Goal: Check status: Check status

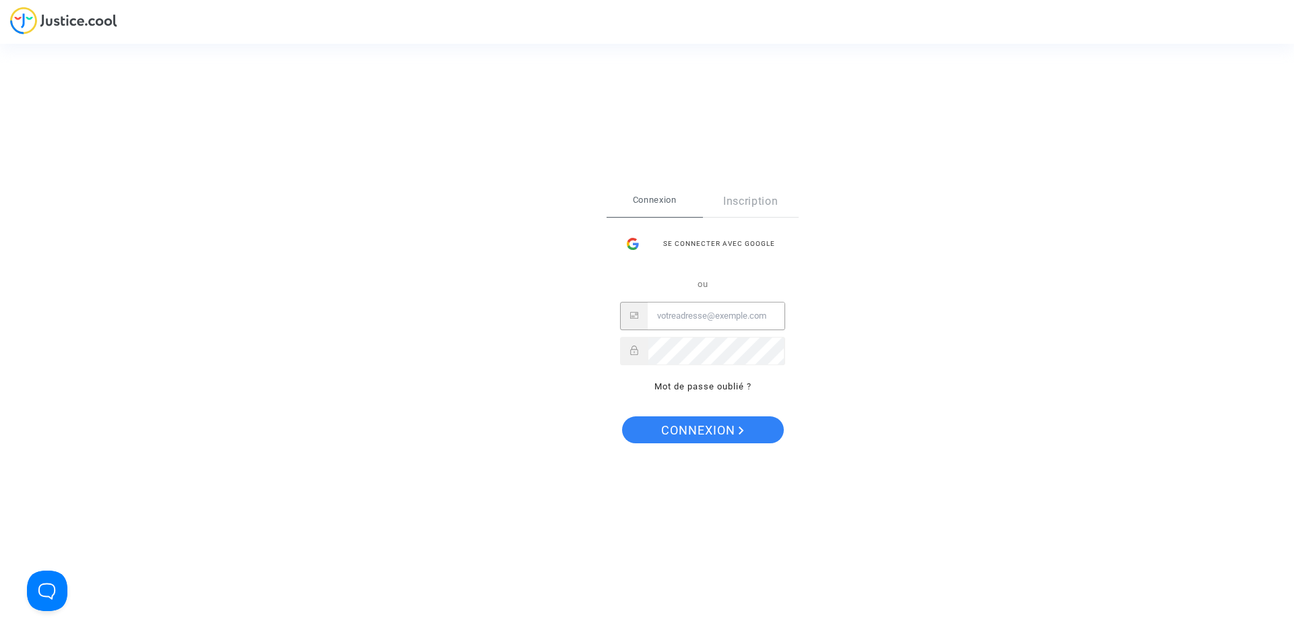
type input "[EMAIL_ADDRESS][DOMAIN_NAME]"
click at [701, 430] on span "Connexion" at bounding box center [702, 430] width 83 height 28
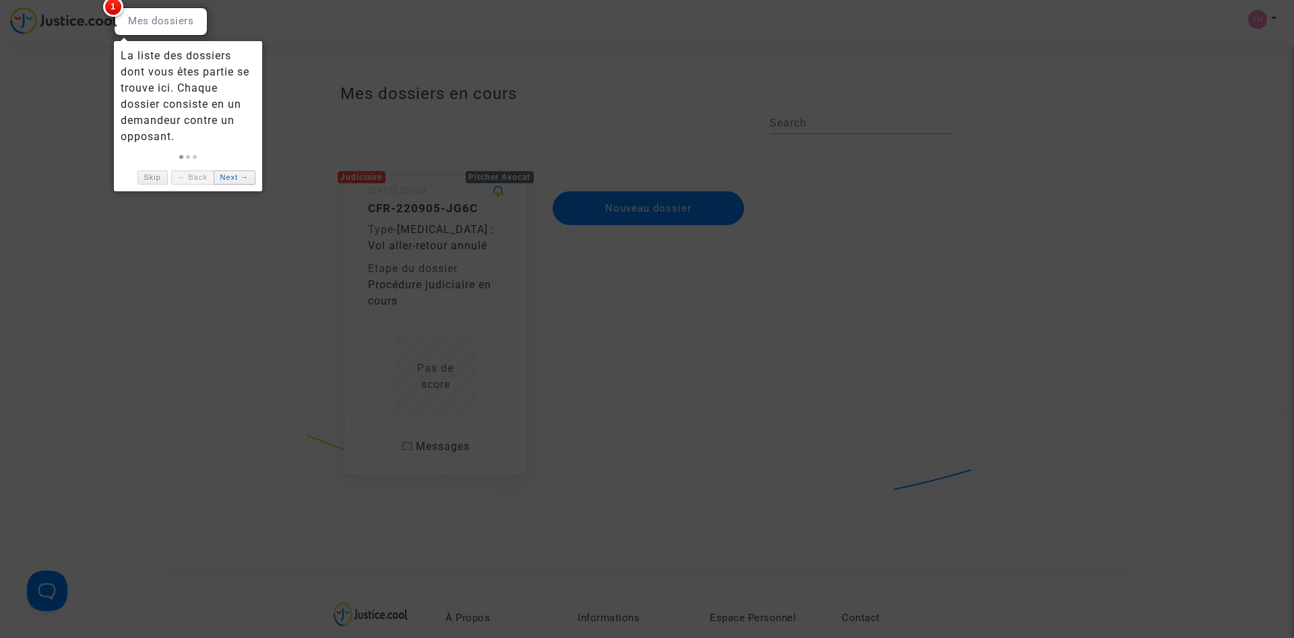
click at [226, 176] on link "Next →" at bounding box center [235, 177] width 42 height 14
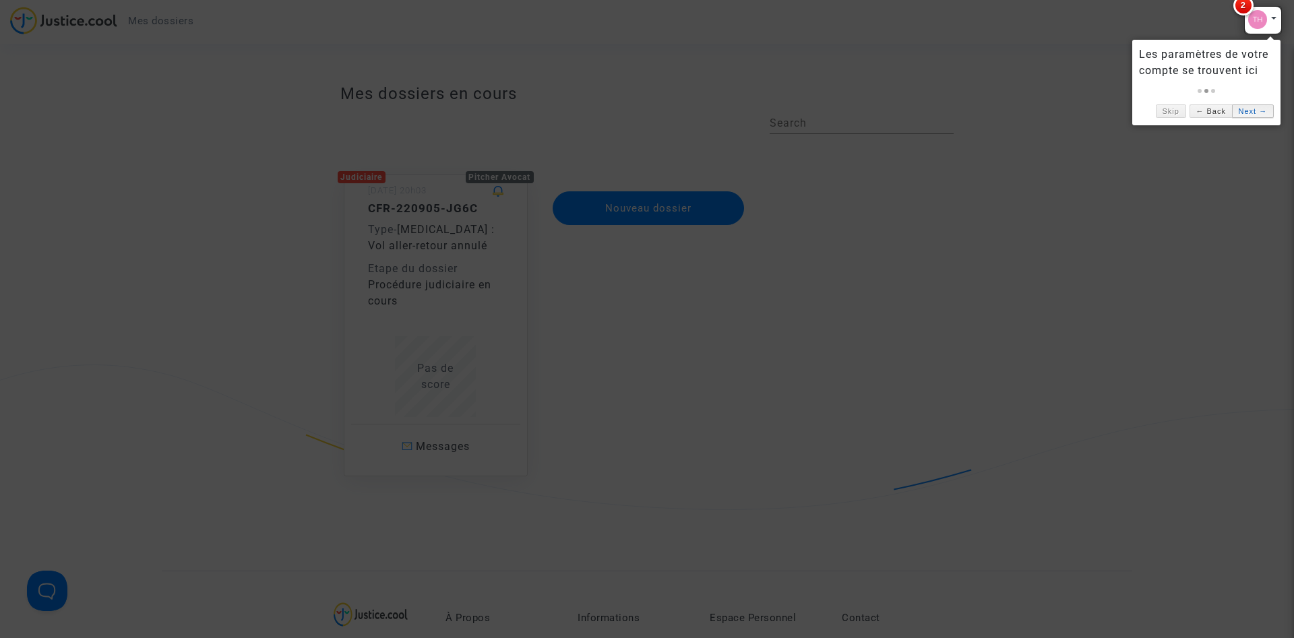
click at [1244, 111] on link "Next →" at bounding box center [1253, 111] width 42 height 14
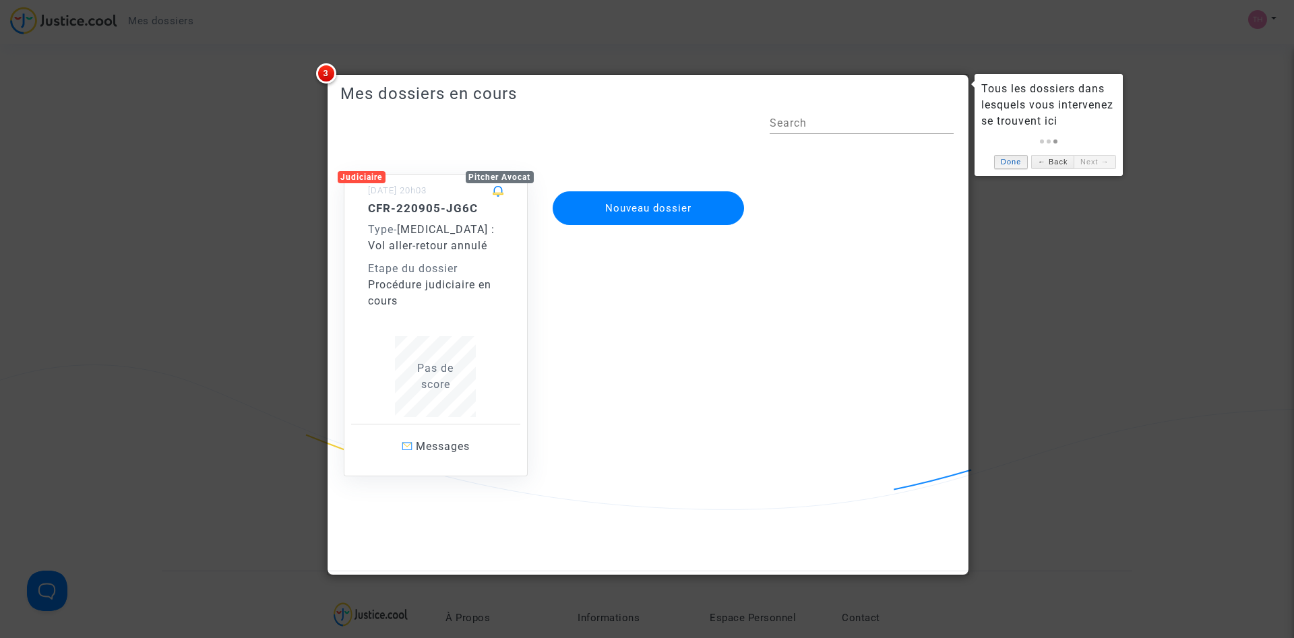
click at [1009, 160] on link "Done" at bounding box center [1011, 162] width 34 height 14
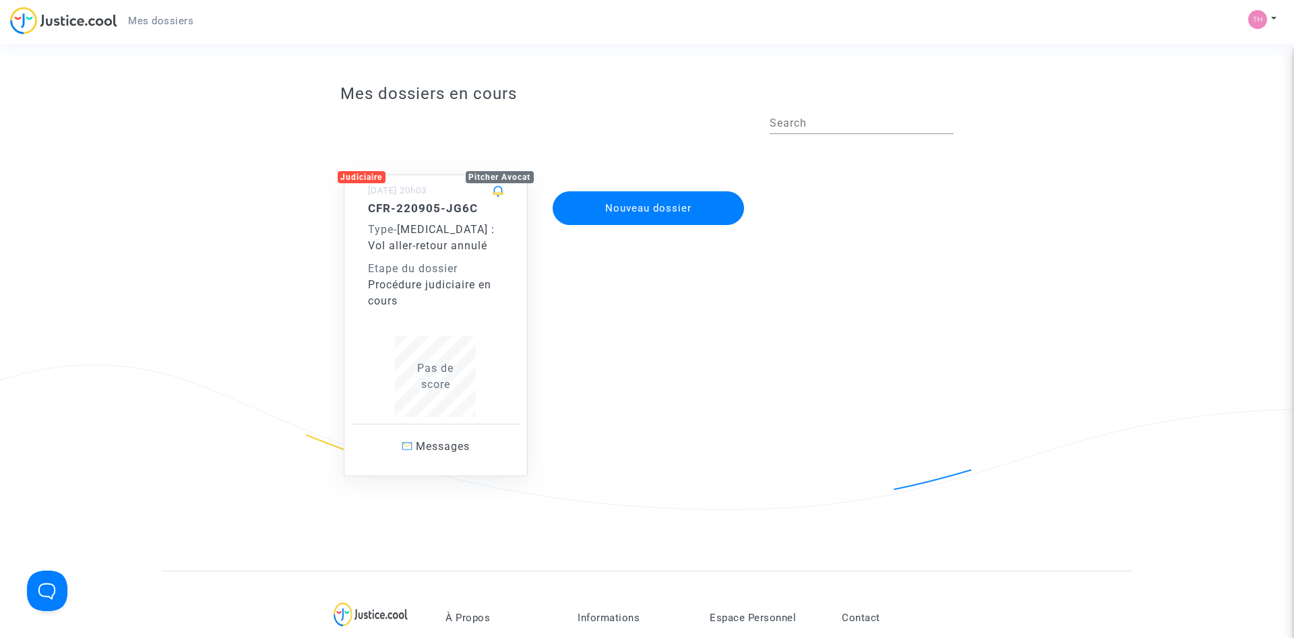
click at [428, 273] on div "Etape du dossier" at bounding box center [436, 269] width 136 height 16
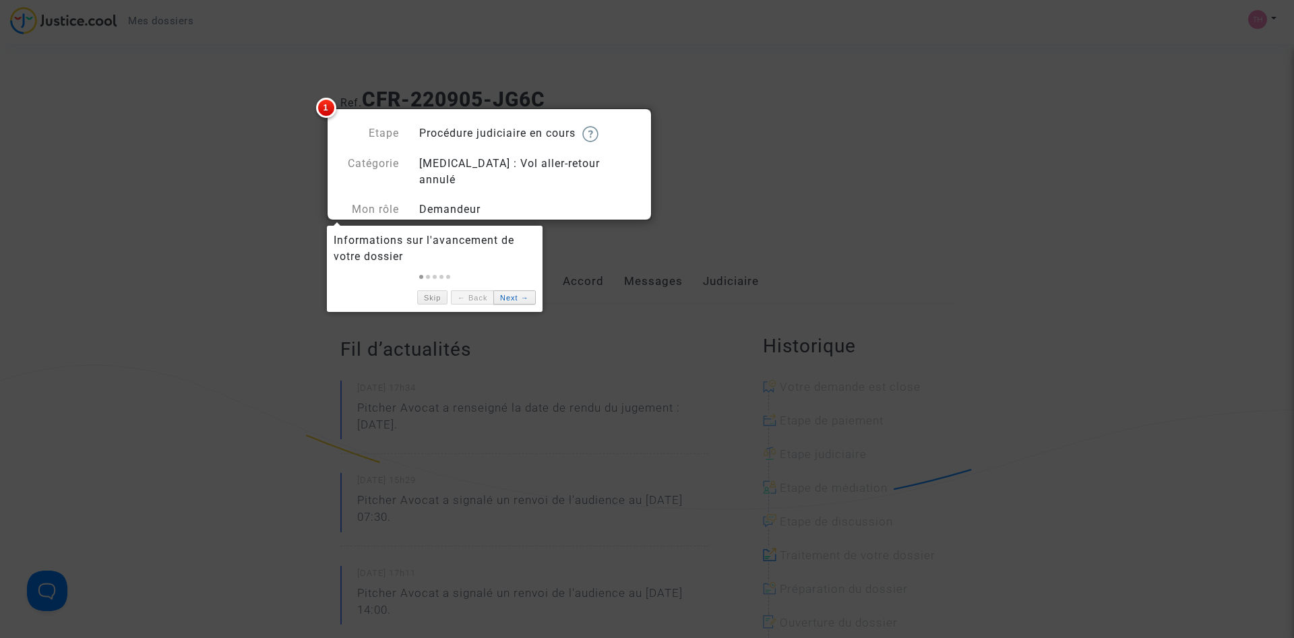
click at [513, 298] on link "Next →" at bounding box center [514, 297] width 42 height 14
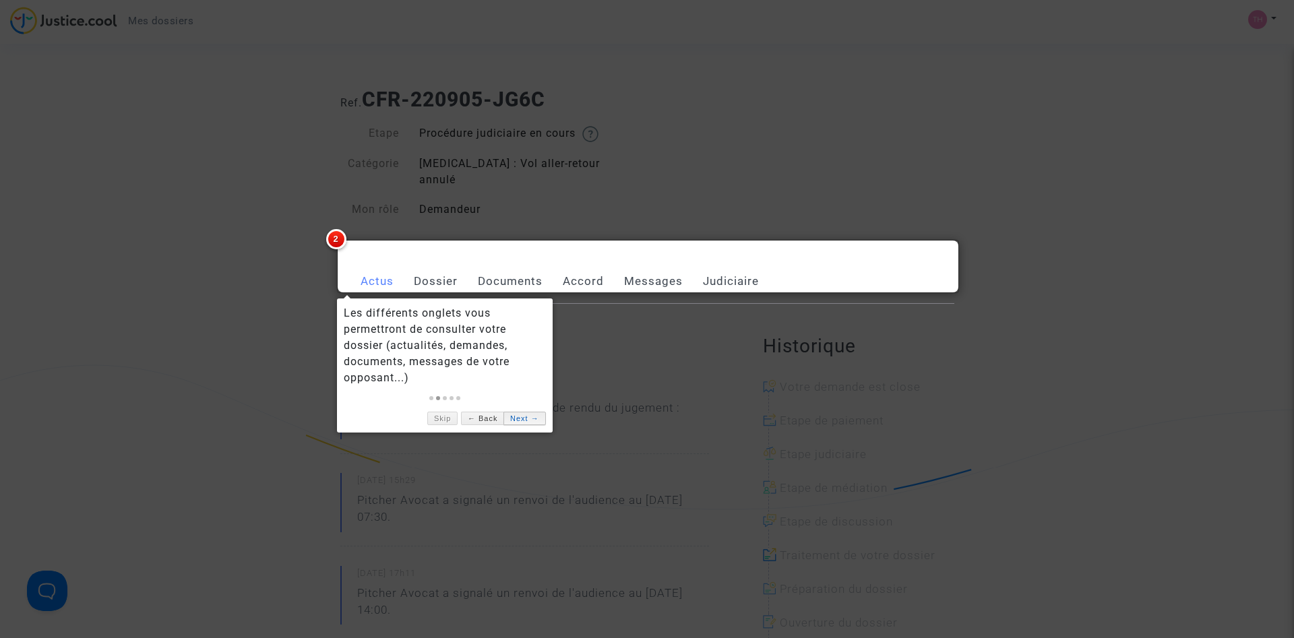
click at [523, 420] on link "Next →" at bounding box center [524, 419] width 42 height 14
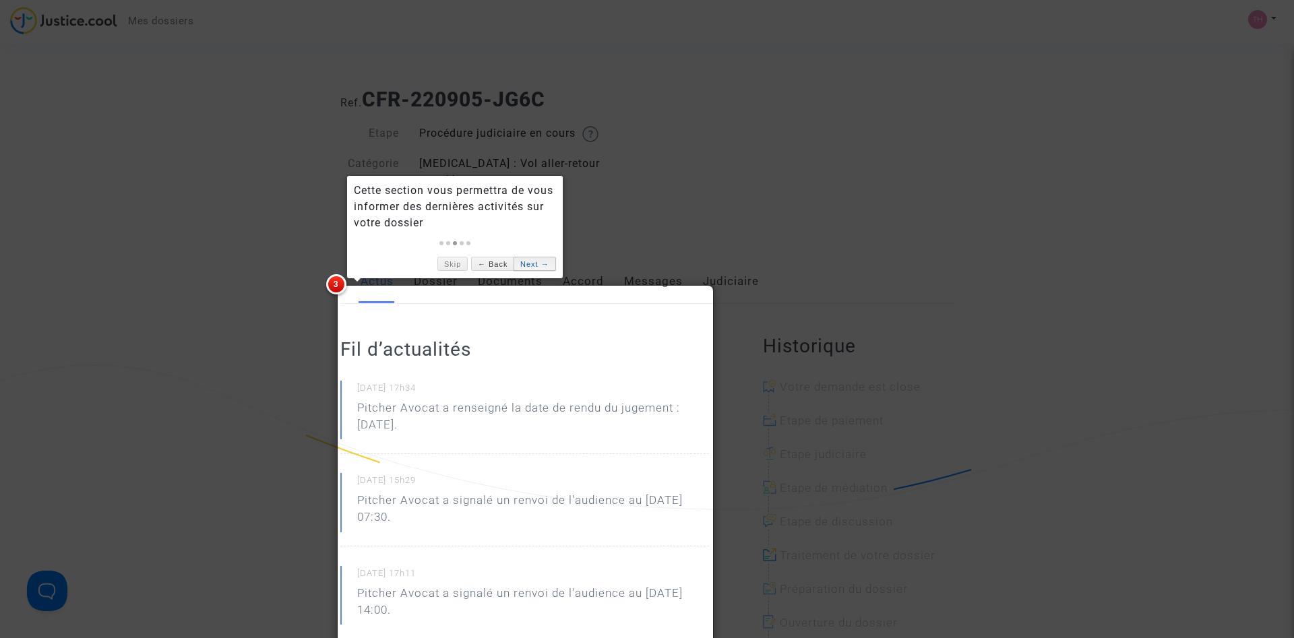
click at [530, 266] on link "Next →" at bounding box center [534, 264] width 42 height 14
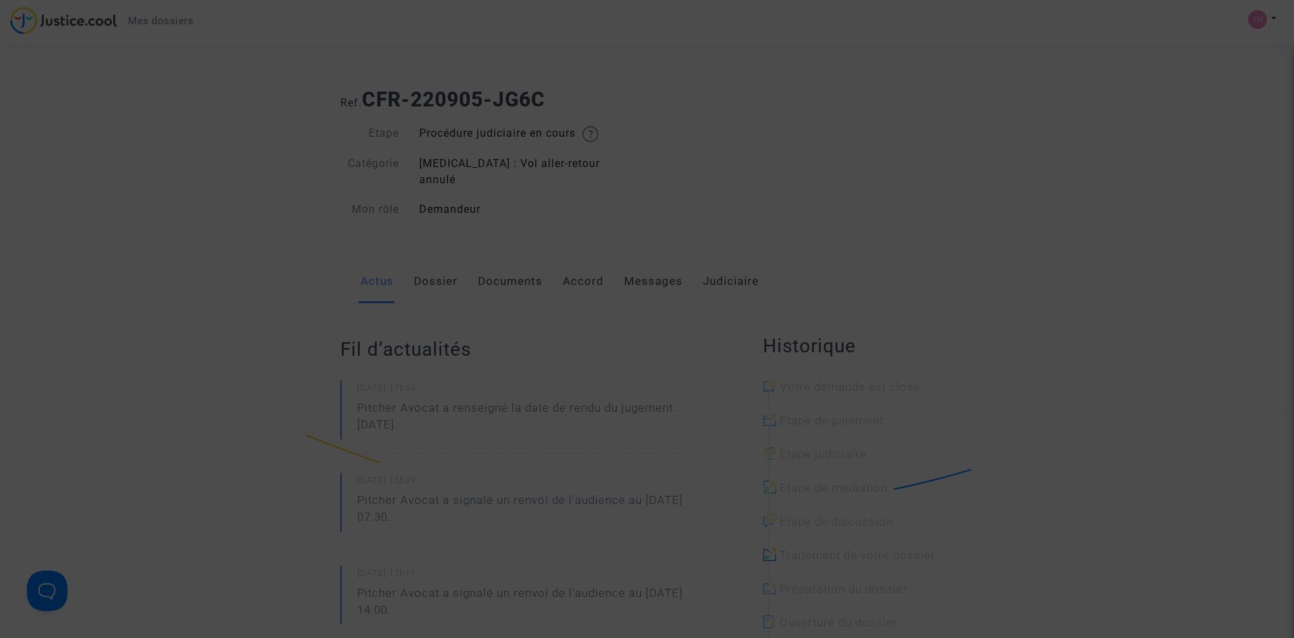
scroll to position [708, 0]
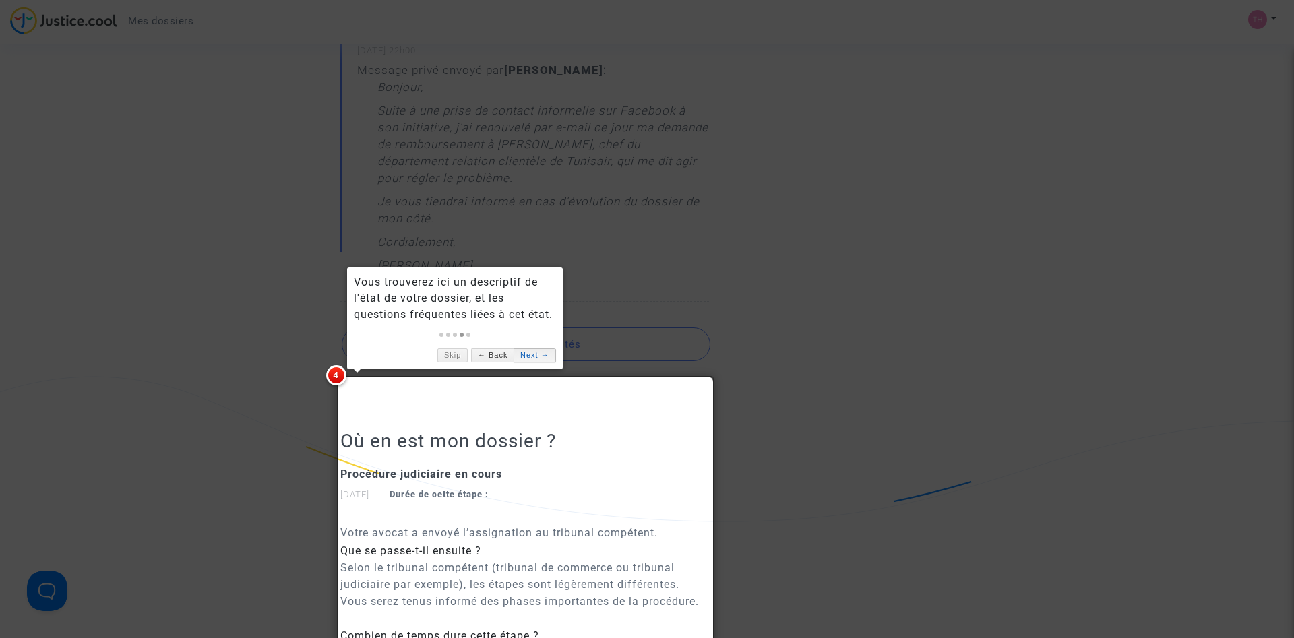
click at [539, 358] on link "Next →" at bounding box center [534, 355] width 42 height 14
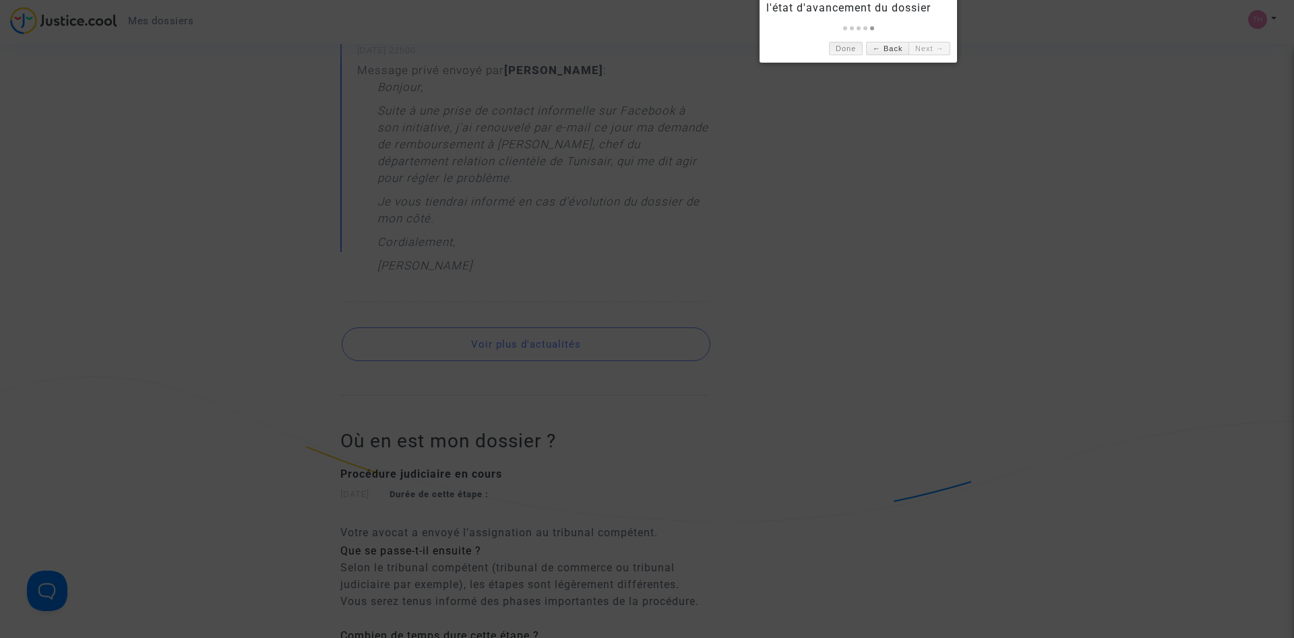
scroll to position [360, 0]
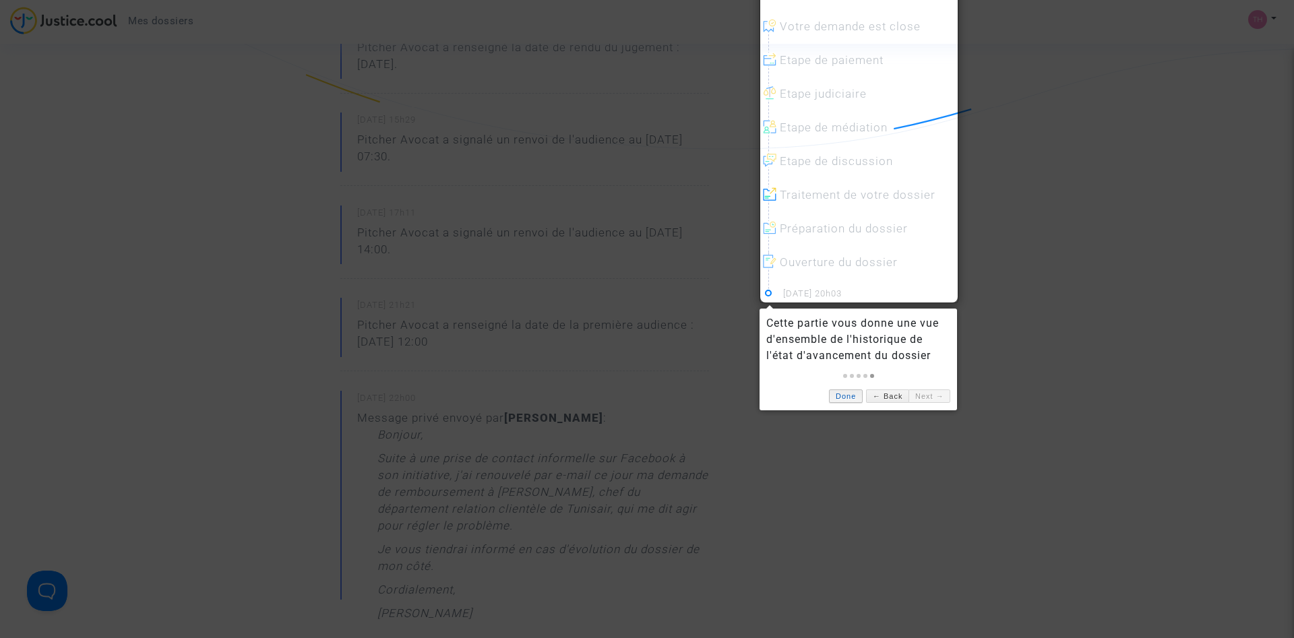
click at [848, 398] on link "Done" at bounding box center [846, 396] width 34 height 14
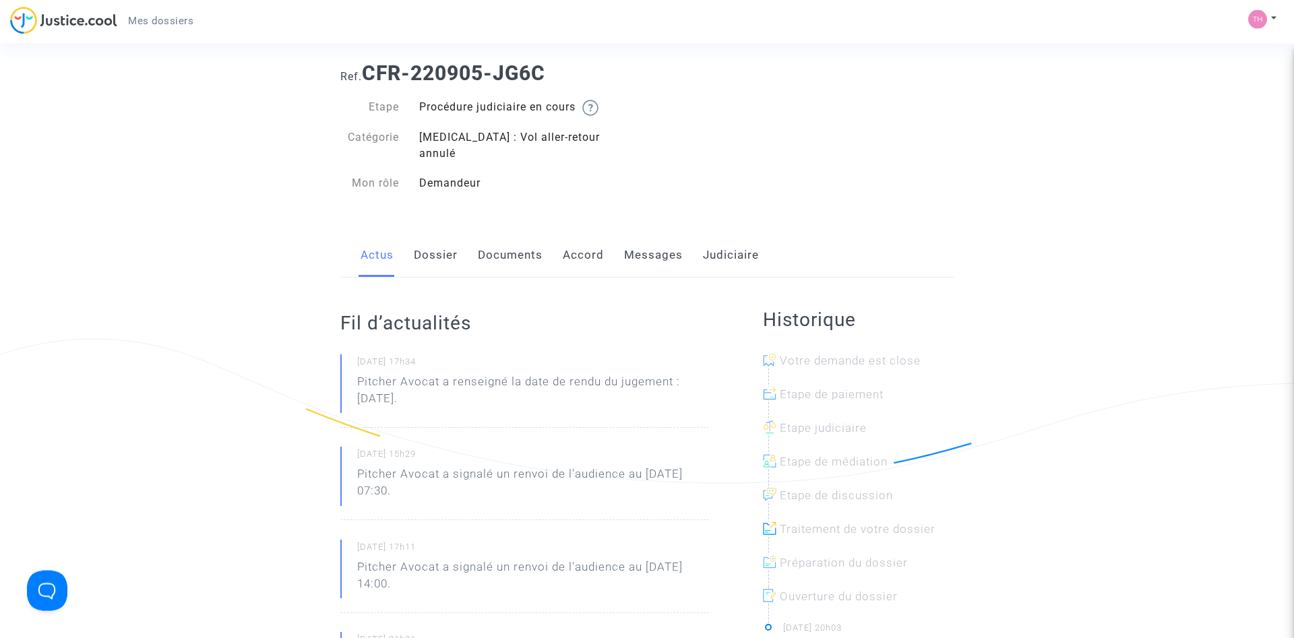
scroll to position [17, 0]
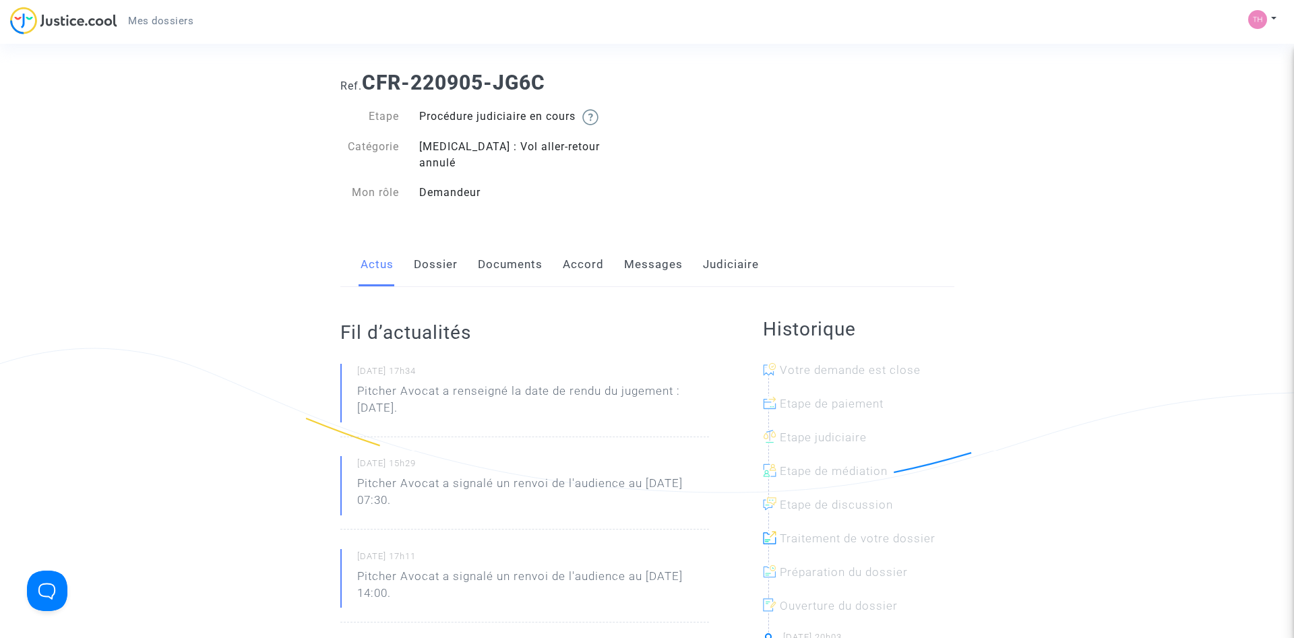
click at [445, 251] on link "Dossier" at bounding box center [436, 265] width 44 height 44
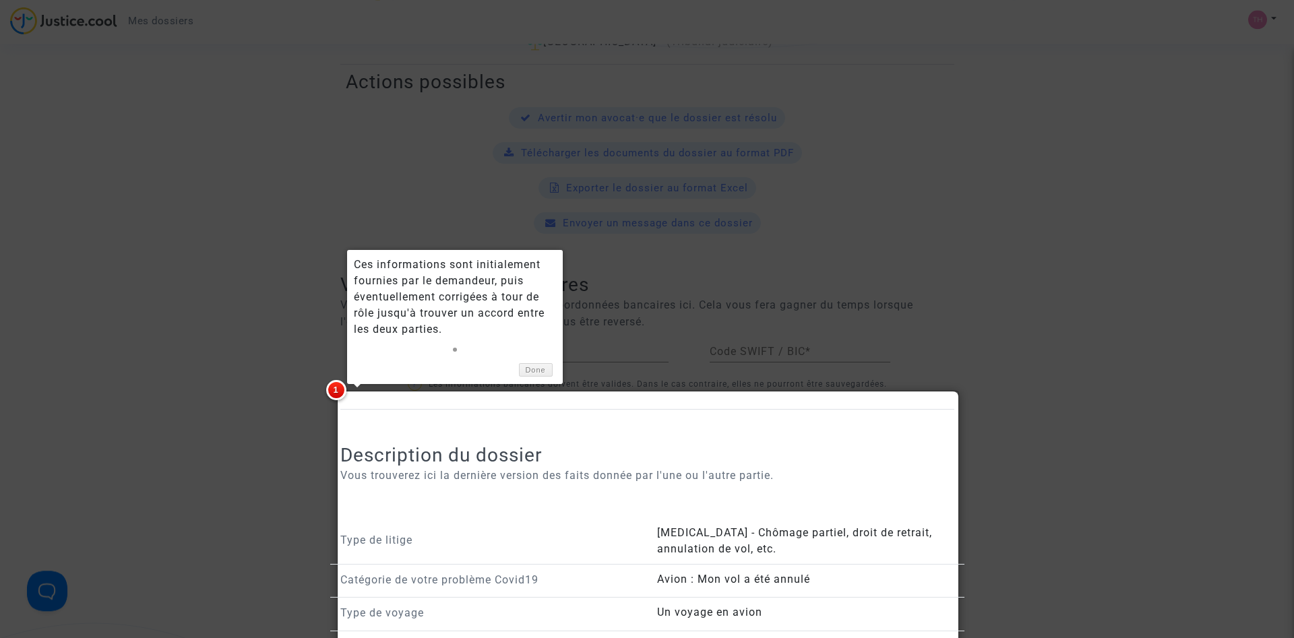
scroll to position [567, 0]
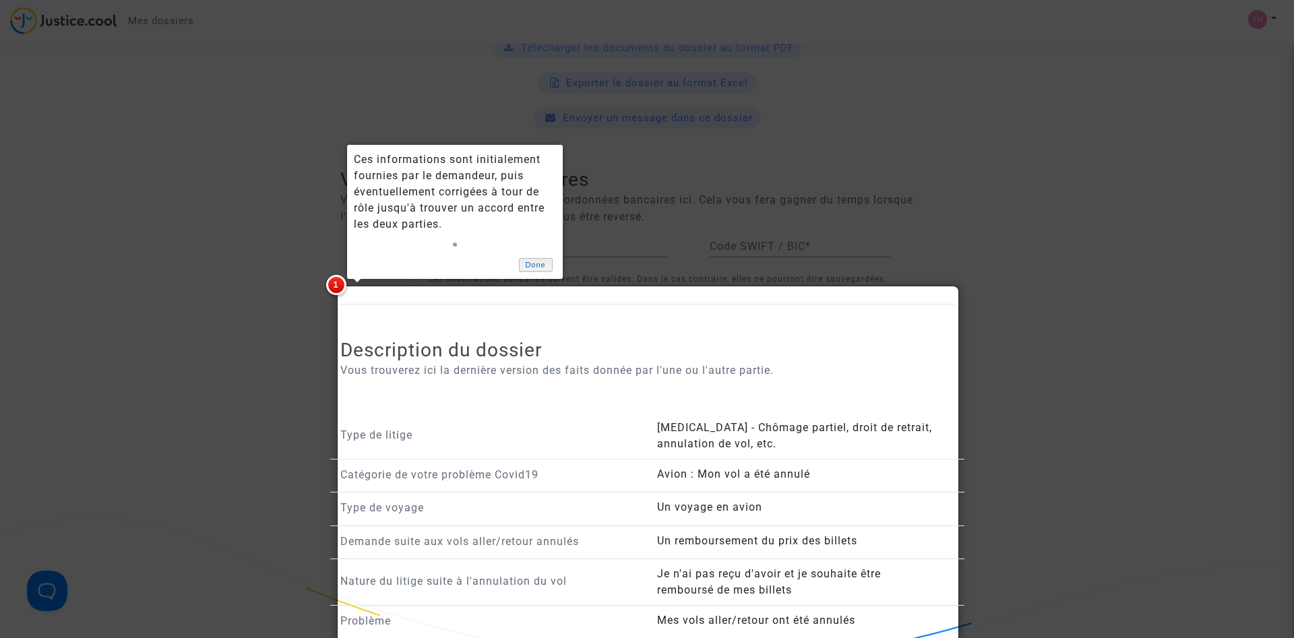
click at [539, 262] on link "Done" at bounding box center [536, 265] width 34 height 14
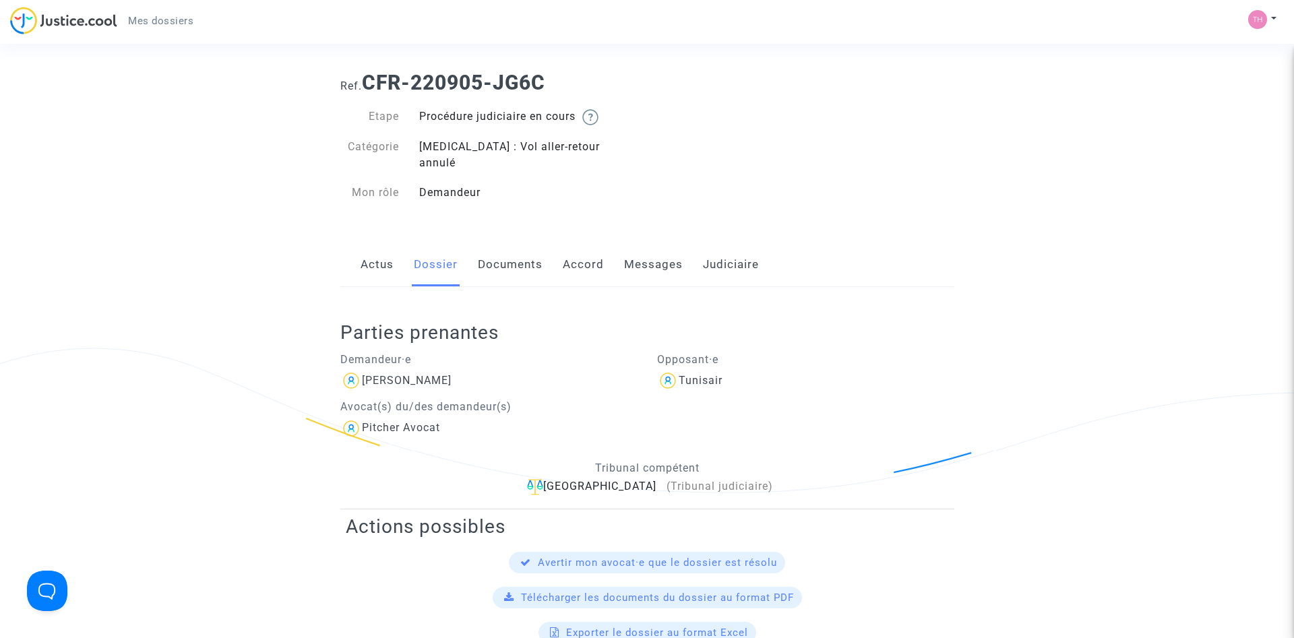
scroll to position [0, 0]
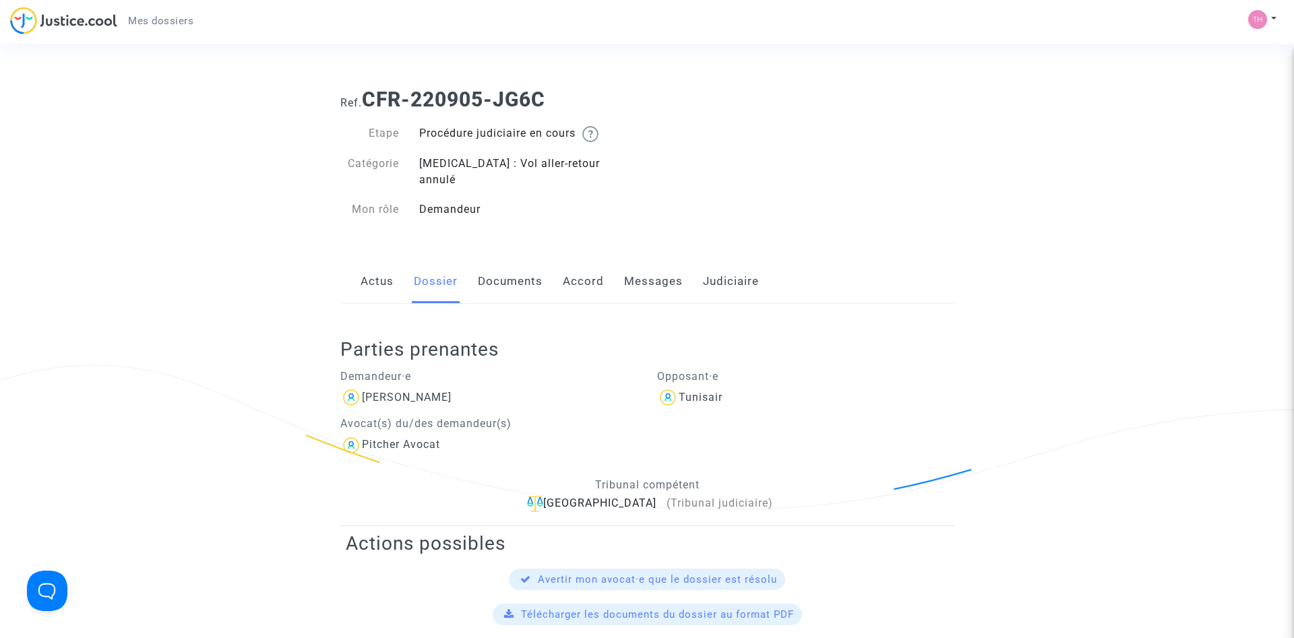
click at [519, 265] on link "Documents" at bounding box center [510, 281] width 65 height 44
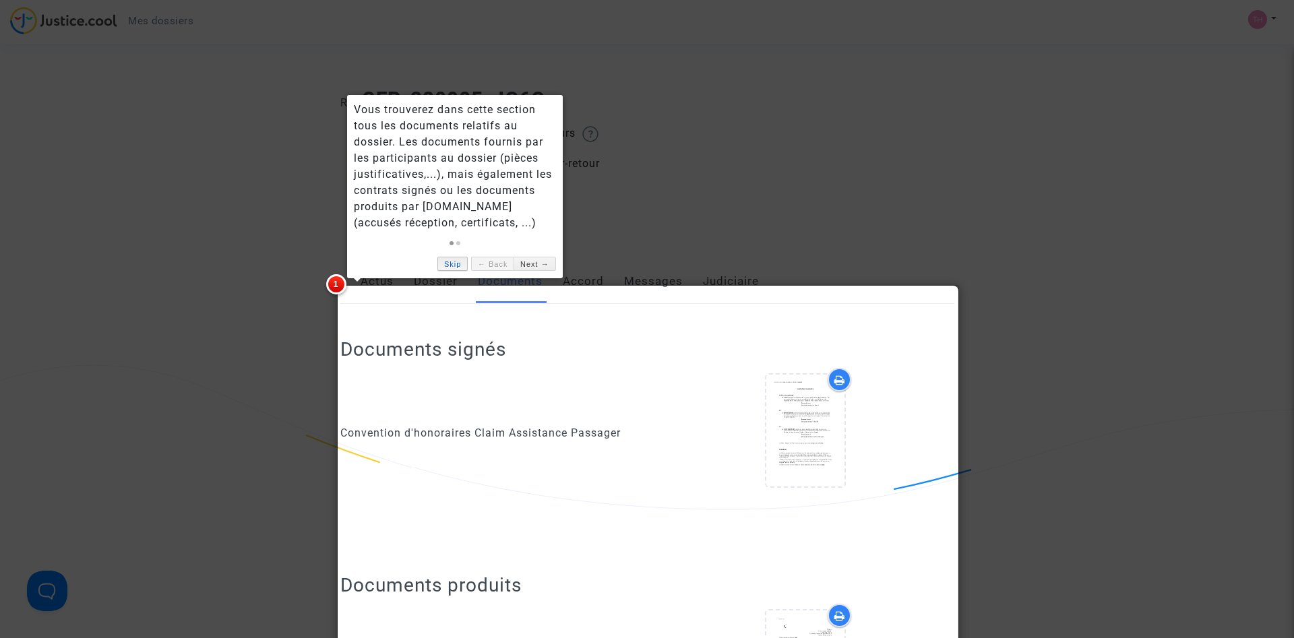
click at [457, 263] on link "Skip" at bounding box center [452, 264] width 30 height 14
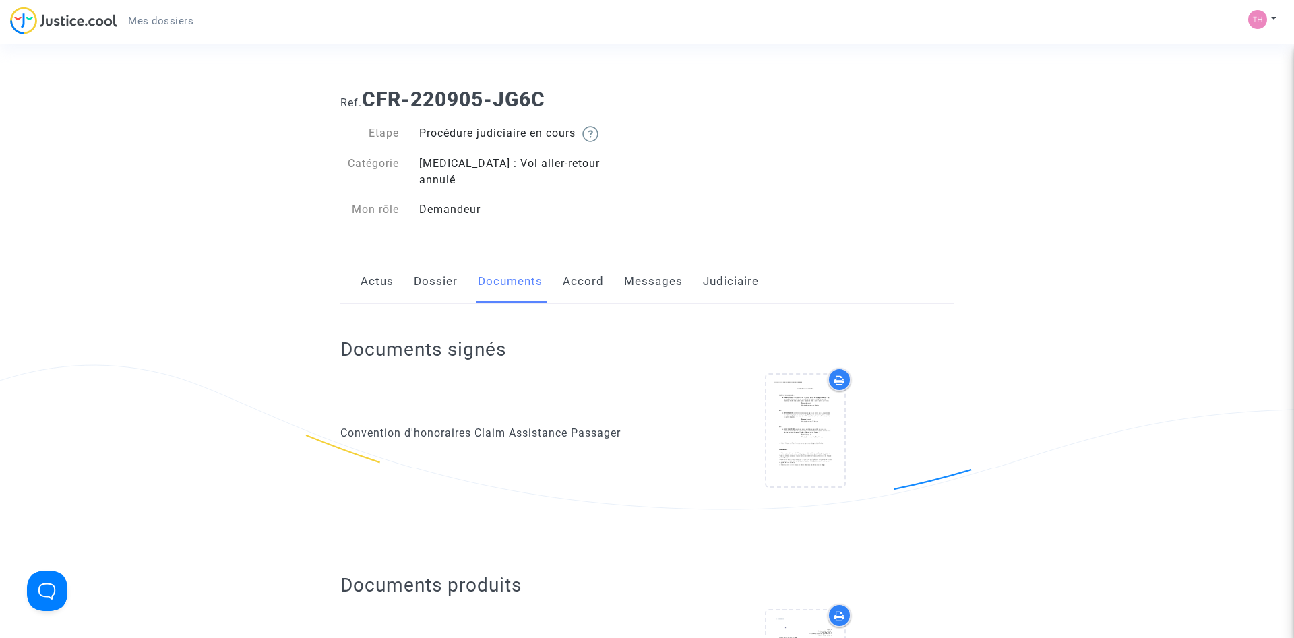
click at [587, 271] on link "Accord" at bounding box center [583, 281] width 41 height 44
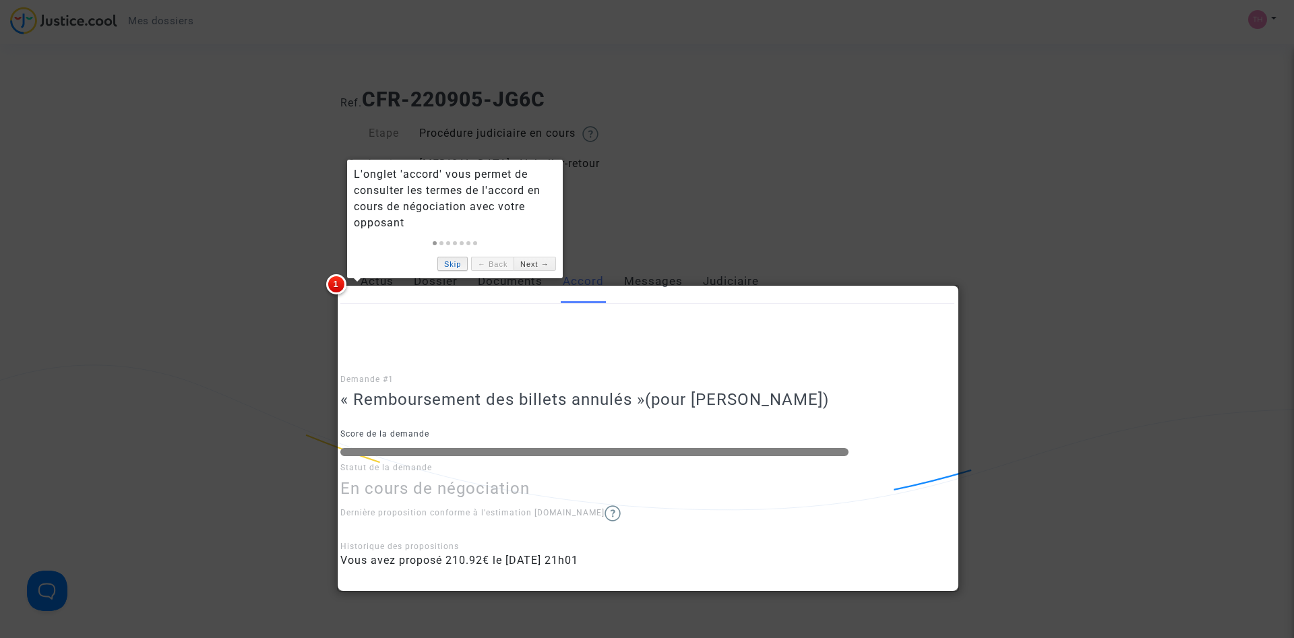
click at [444, 263] on link "Skip" at bounding box center [452, 264] width 30 height 14
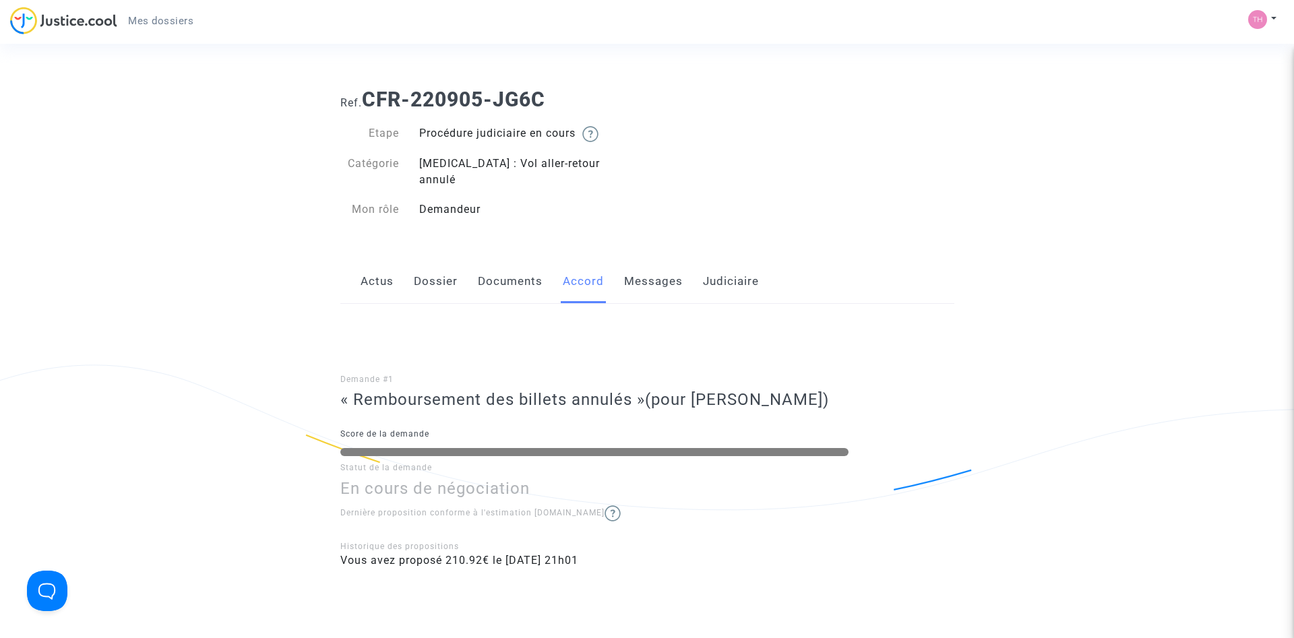
click at [644, 272] on link "Messages" at bounding box center [653, 281] width 59 height 44
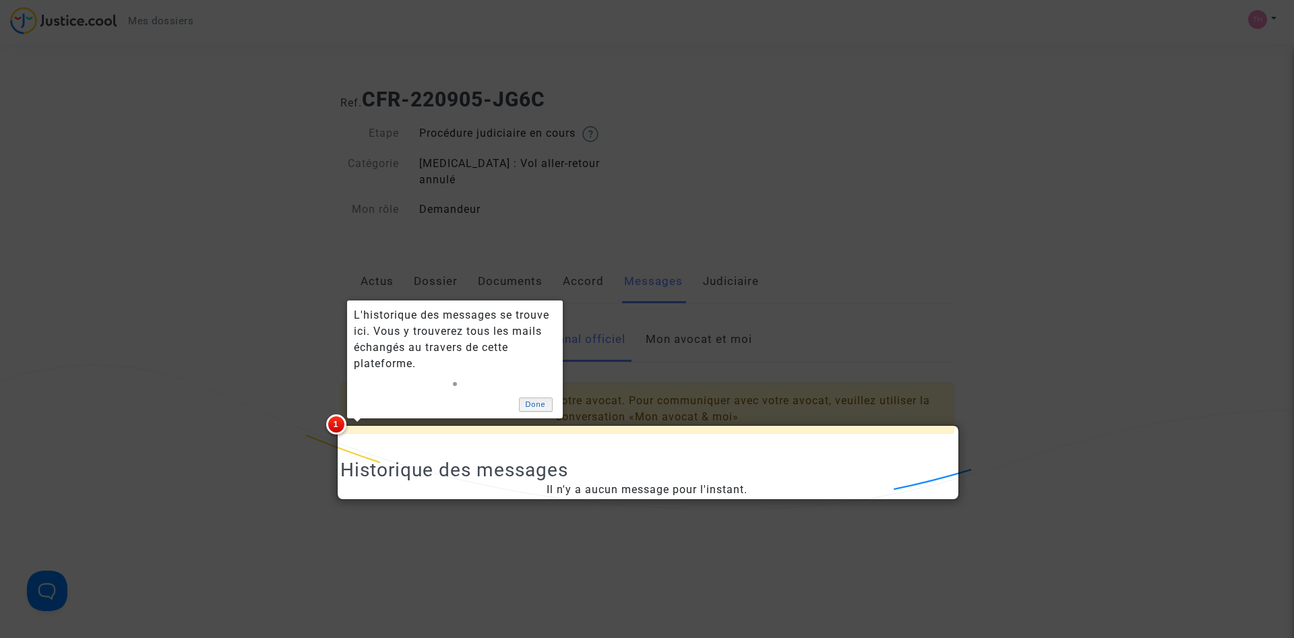
click at [522, 404] on link "Done" at bounding box center [536, 405] width 34 height 14
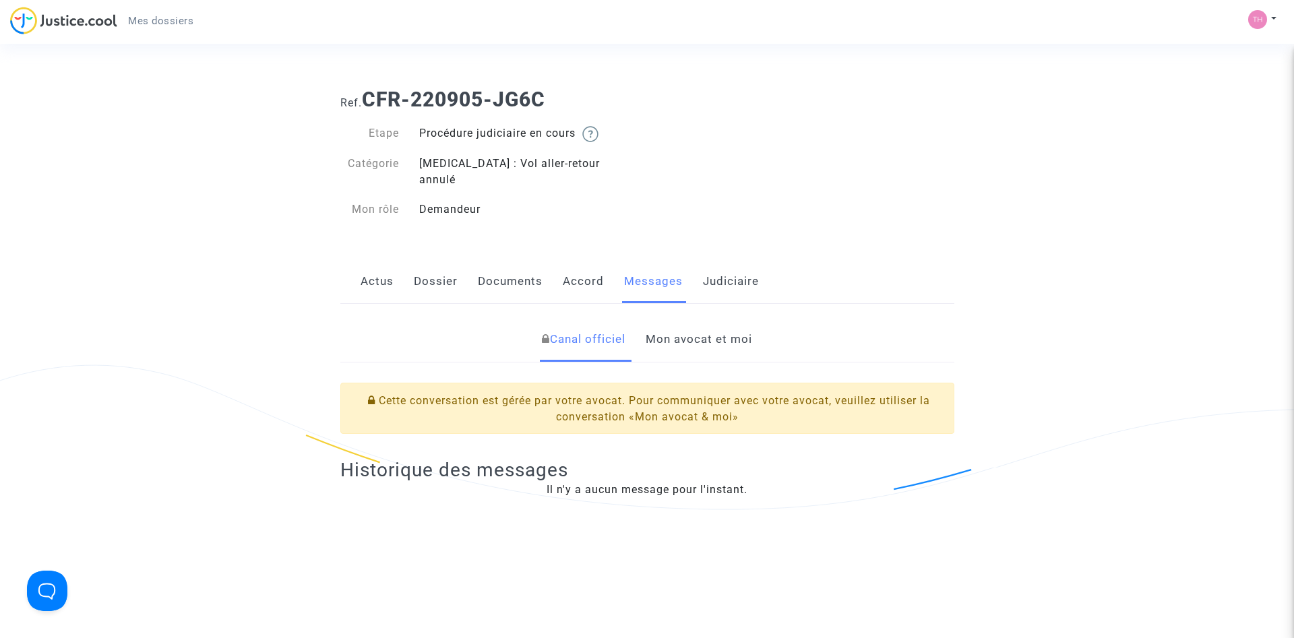
click at [728, 261] on link "Judiciaire" at bounding box center [731, 281] width 56 height 44
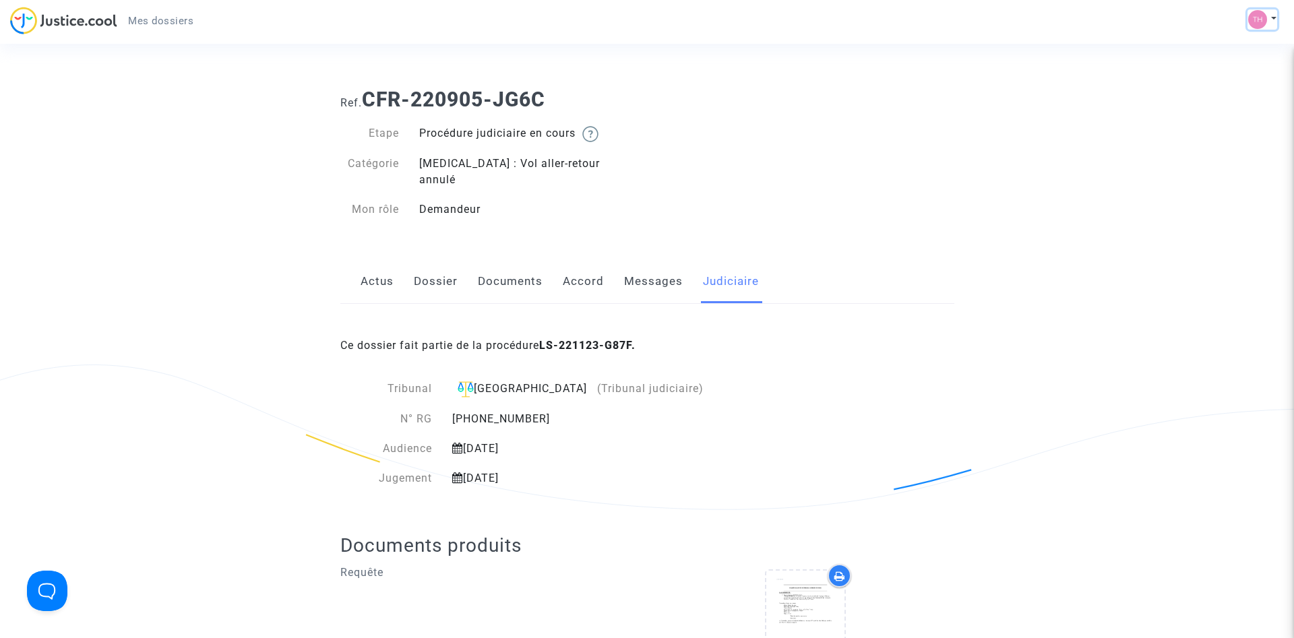
click at [1260, 26] on img at bounding box center [1257, 19] width 19 height 19
click at [1230, 48] on link "Mon profil" at bounding box center [1223, 48] width 106 height 22
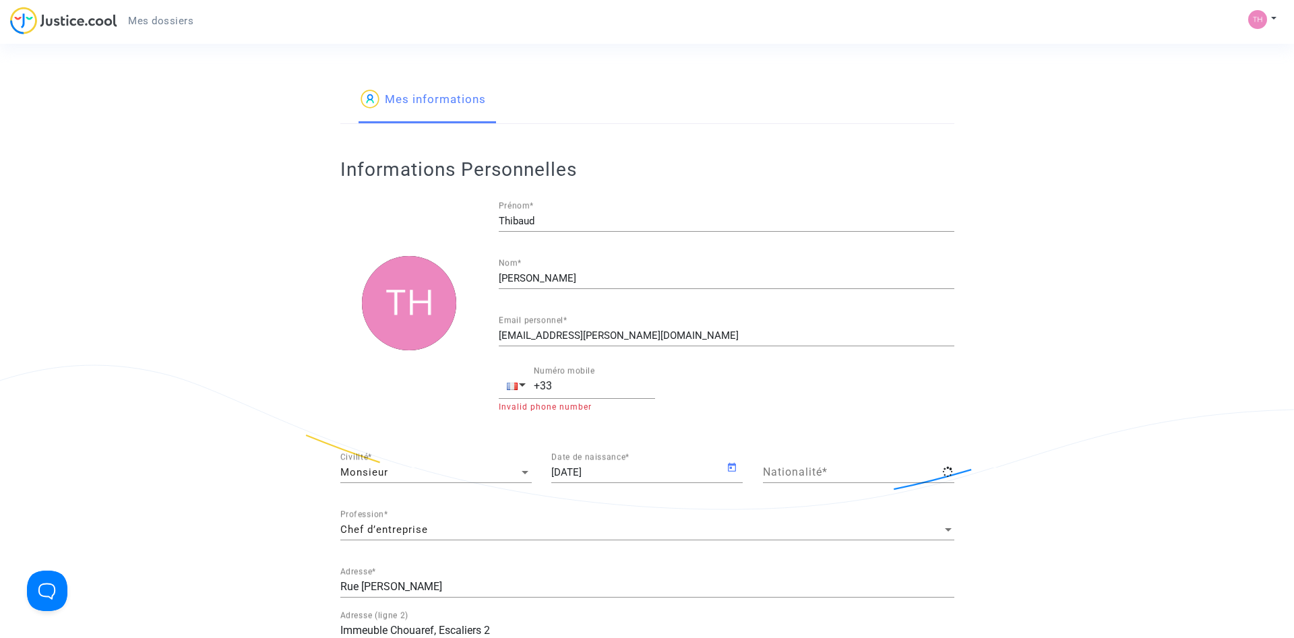
type input "française"
click at [1257, 26] on img at bounding box center [1257, 19] width 19 height 19
click at [1238, 85] on link "Déconnexion" at bounding box center [1223, 91] width 106 height 22
